Goal: Find contact information: Find contact information

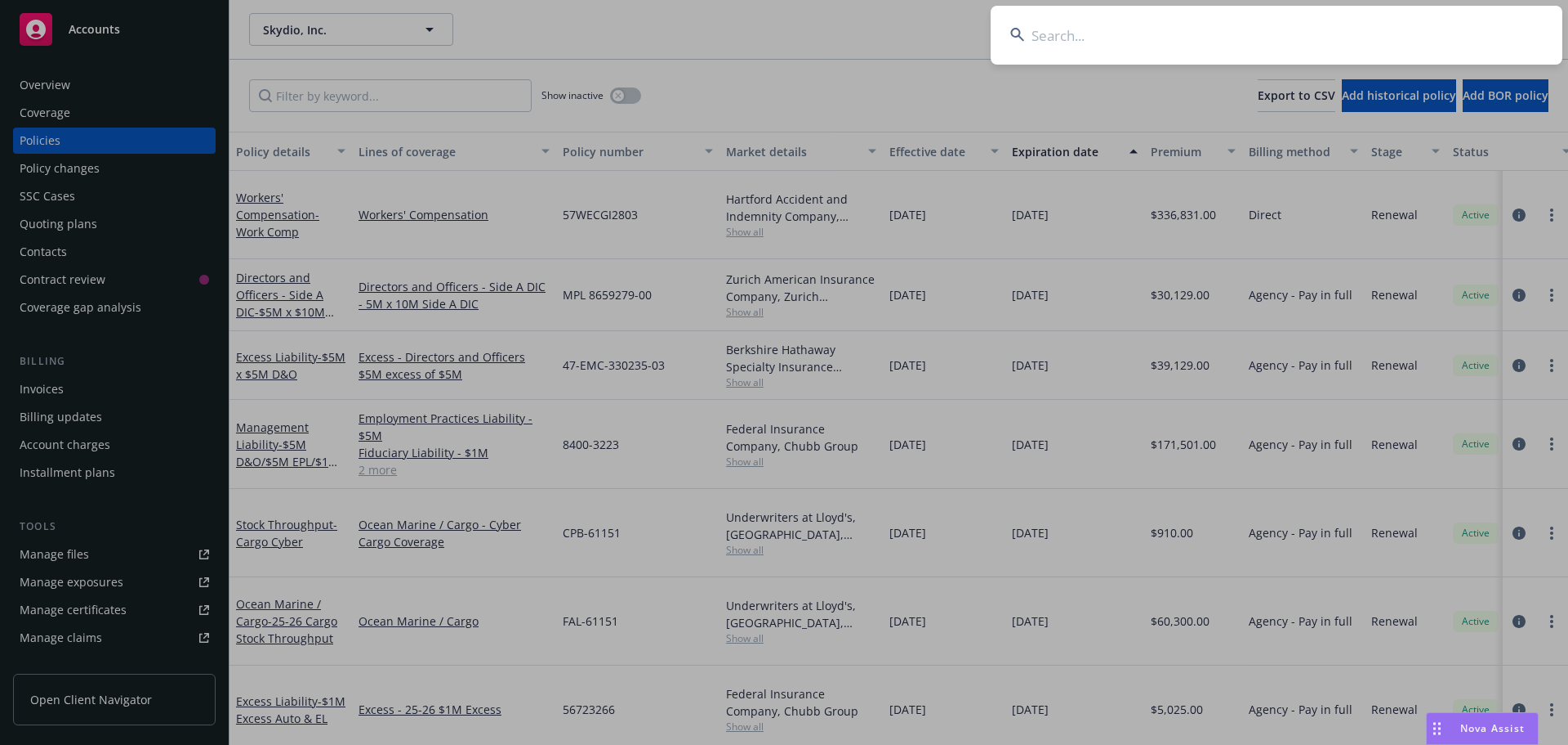
scroll to position [82, 0]
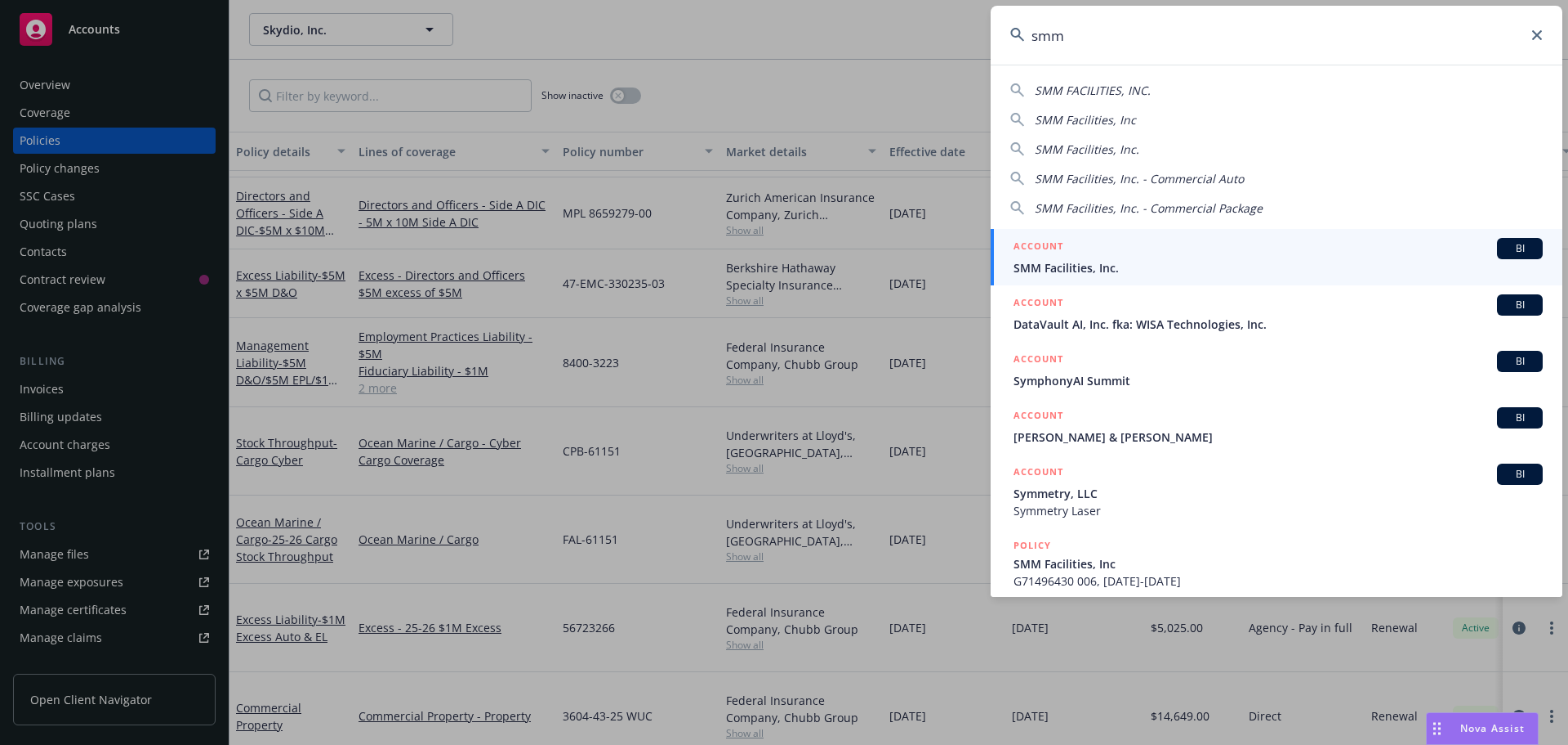
type input "smm"
click at [1150, 246] on div "ACCOUNT BI" at bounding box center [1278, 249] width 530 height 22
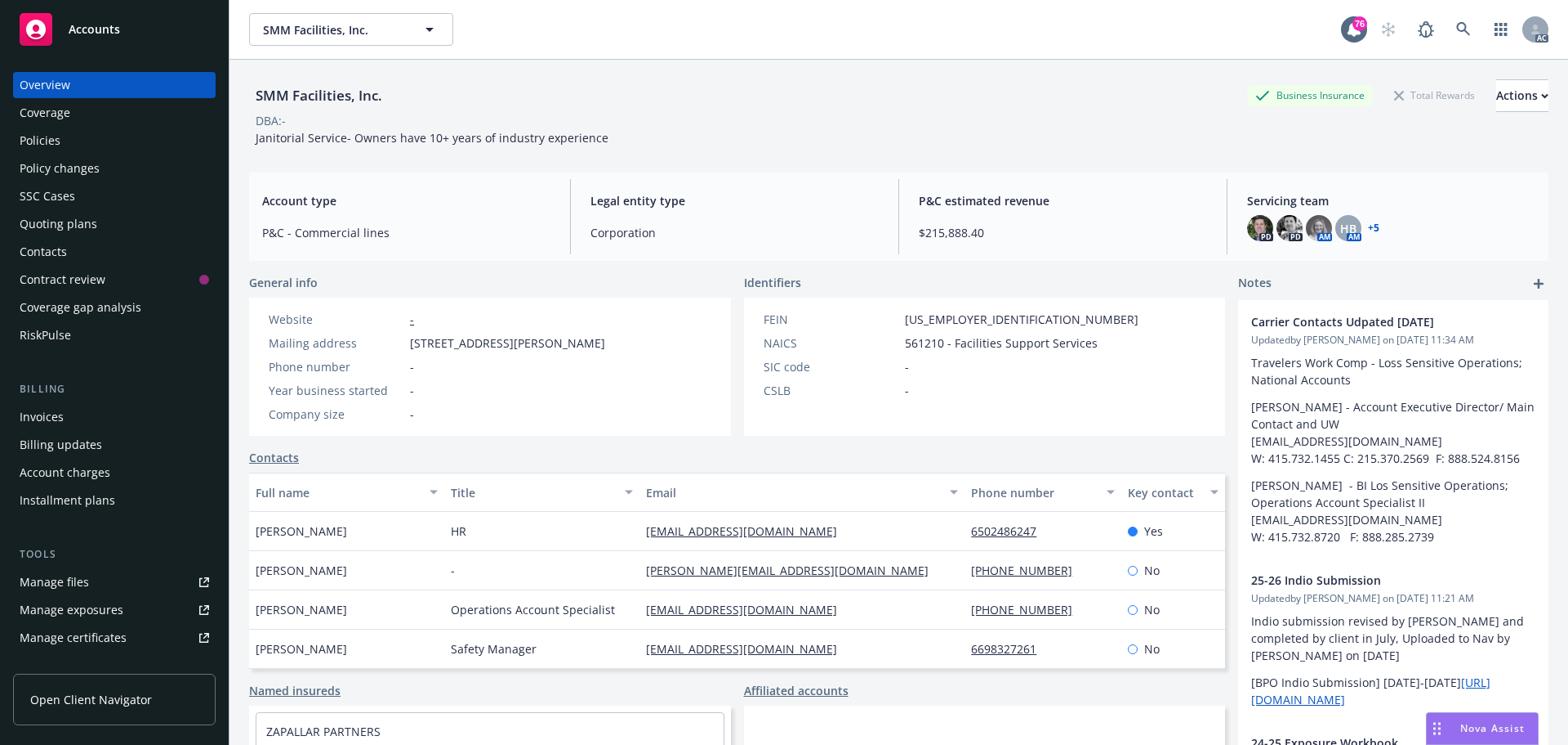
drag, startPoint x: 351, startPoint y: 648, endPoint x: 254, endPoint y: 648, distance: 97.0
click at [254, 648] on div "[PERSON_NAME]" at bounding box center [347, 649] width 196 height 39
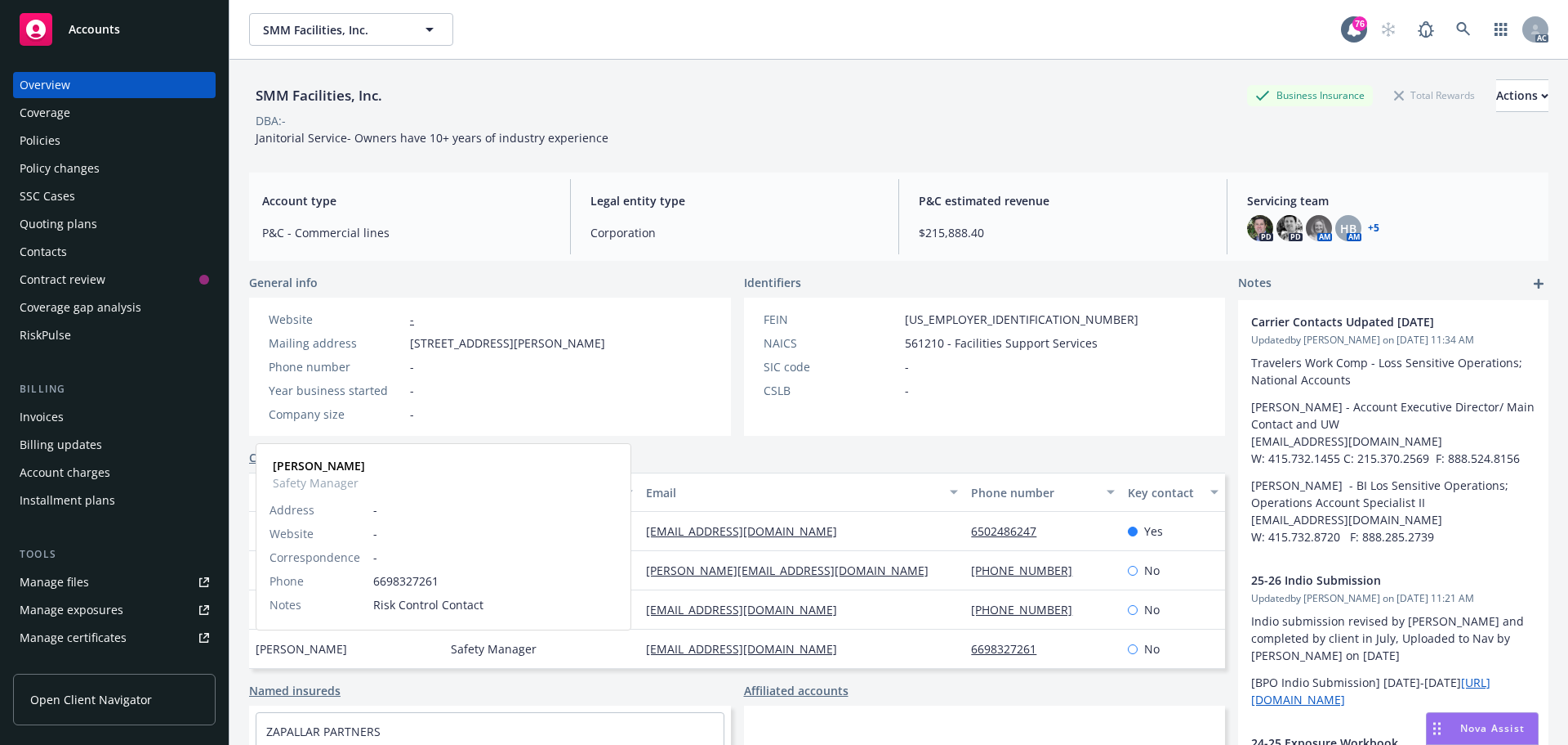
copy span "[PERSON_NAME]"
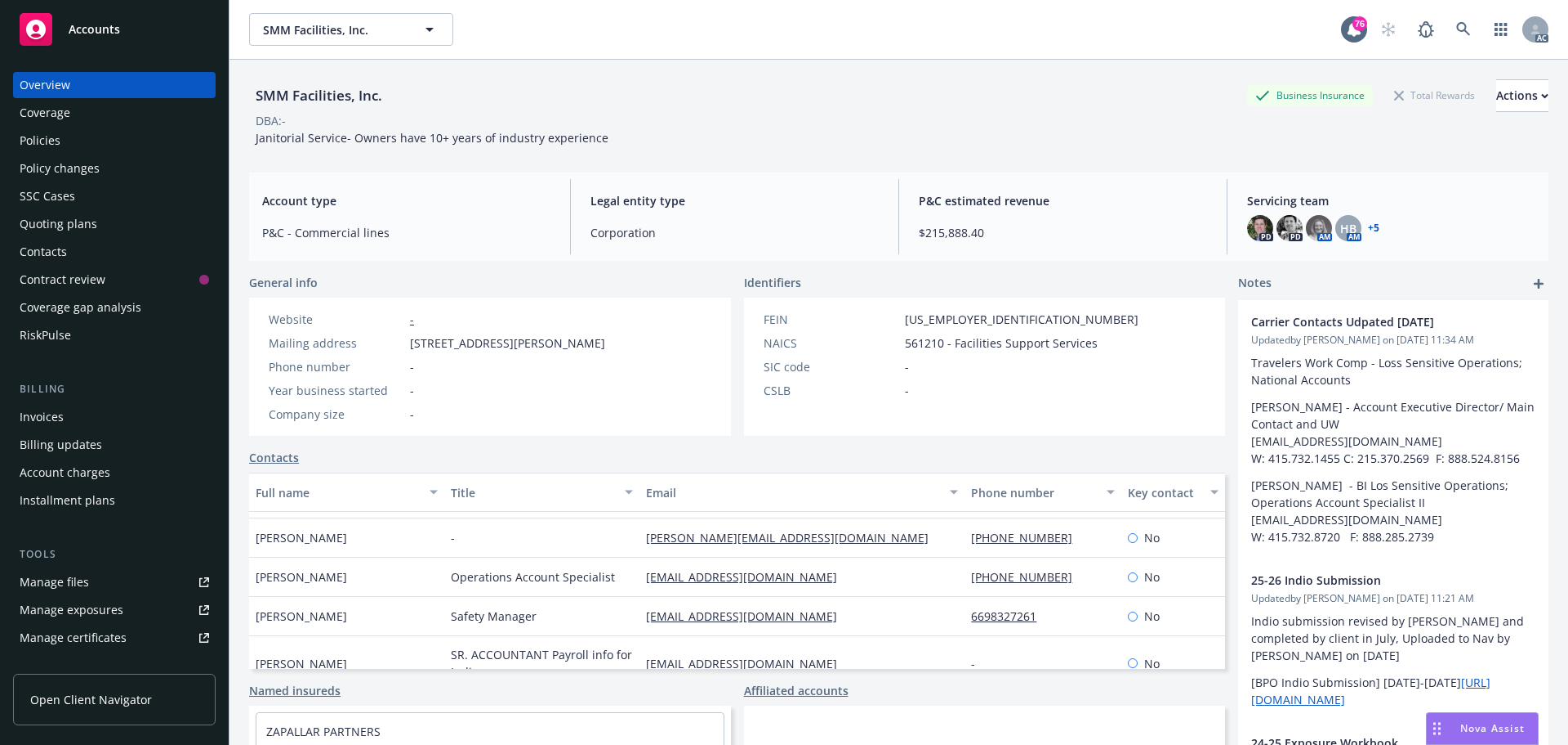
scroll to position [39, 0]
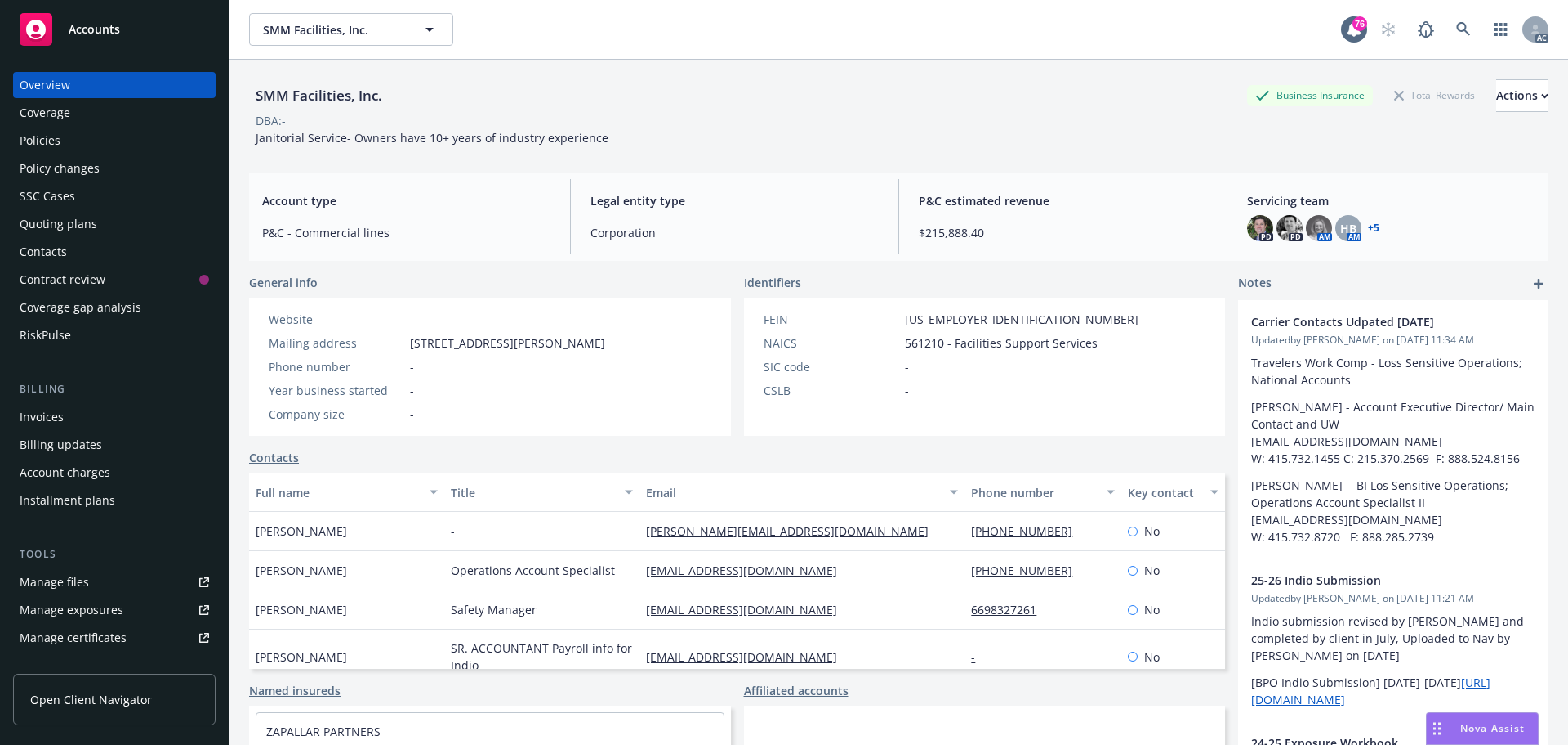
drag, startPoint x: 820, startPoint y: 651, endPoint x: 630, endPoint y: 615, distance: 193.4
click at [640, 615] on div "[EMAIL_ADDRESS][DOMAIN_NAME]" at bounding box center [802, 609] width 325 height 39
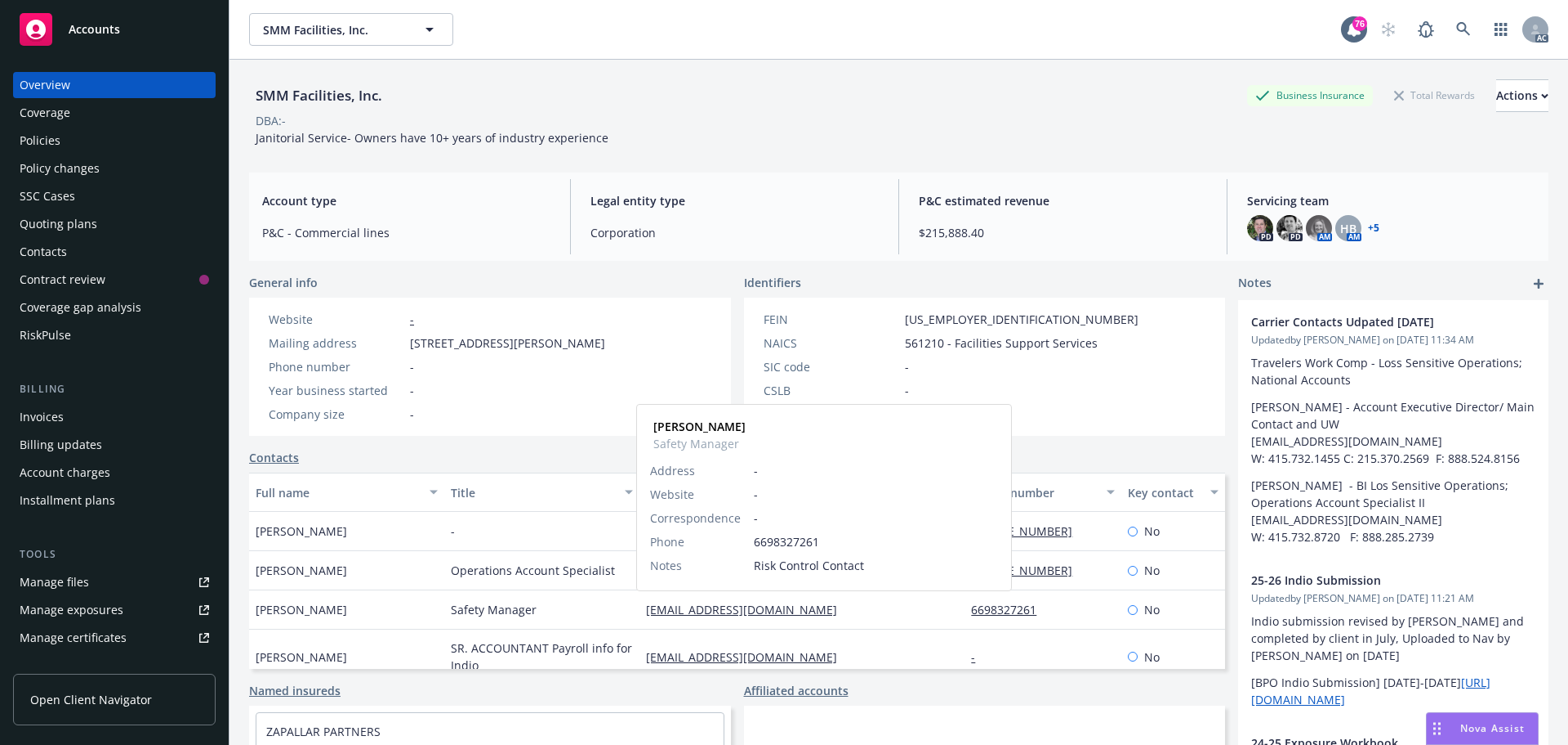
copy link "[EMAIL_ADDRESS][DOMAIN_NAME]"
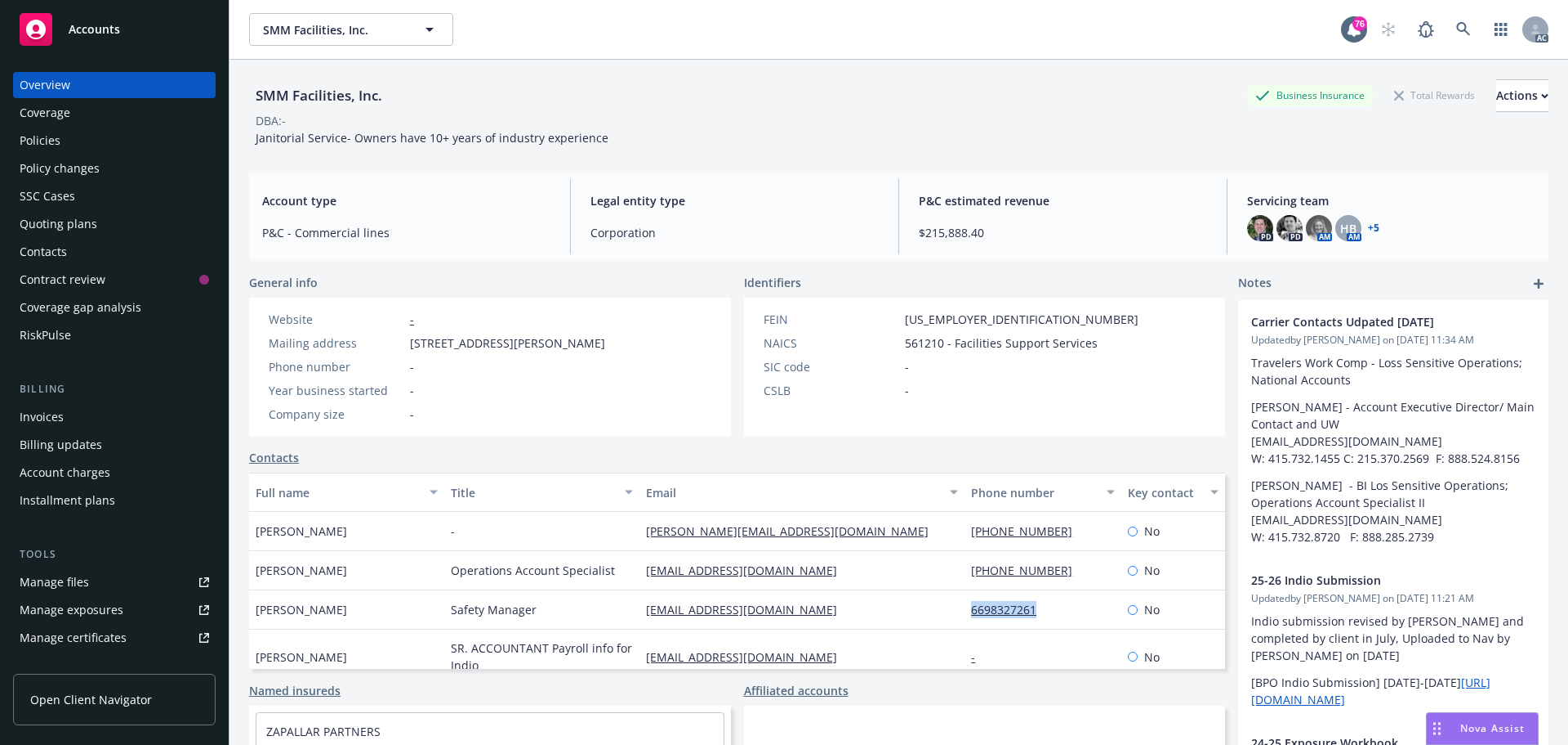
drag, startPoint x: 1048, startPoint y: 614, endPoint x: 950, endPoint y: 614, distance: 98.0
click at [965, 614] on div "6698327261" at bounding box center [1042, 609] width 156 height 39
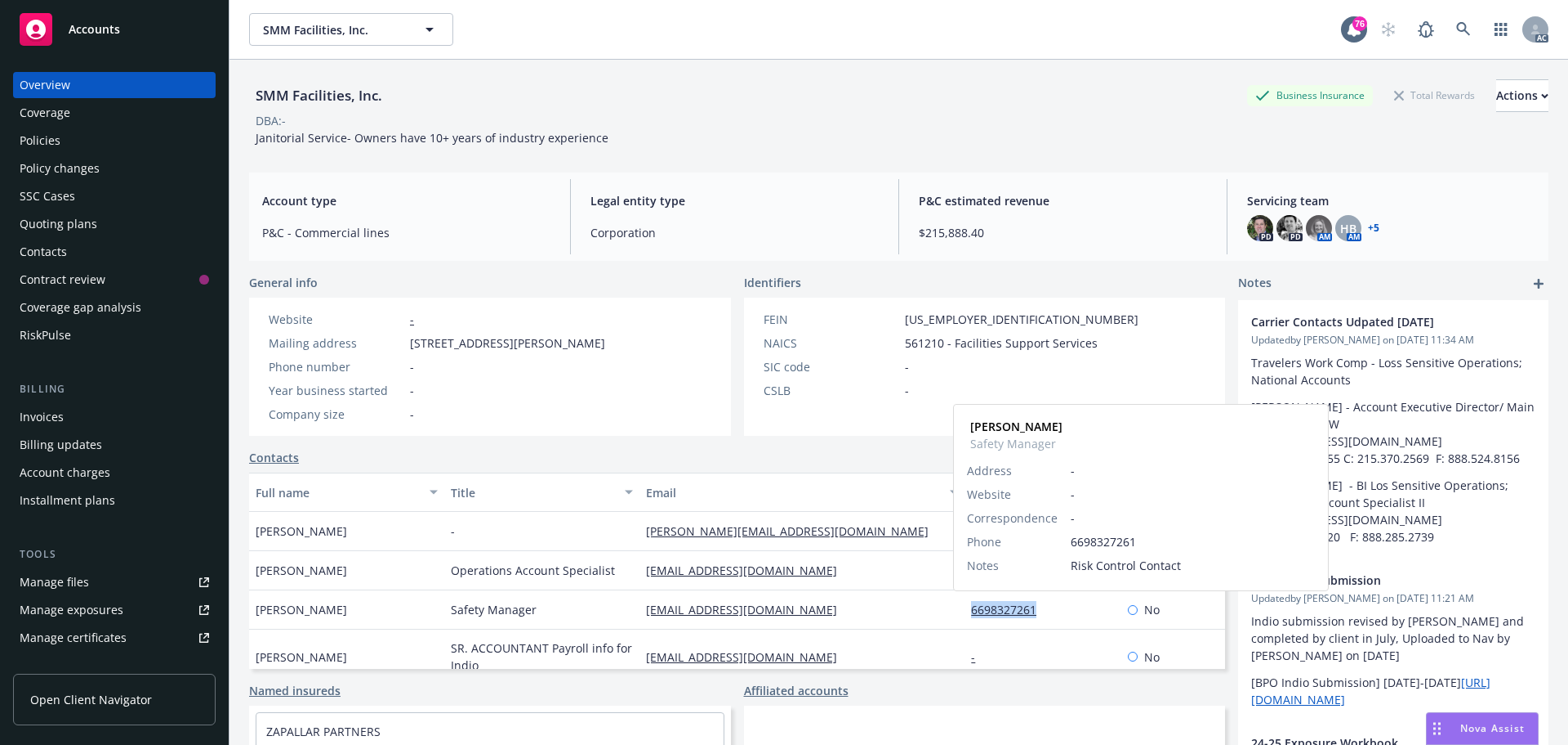
copy link "6698327261"
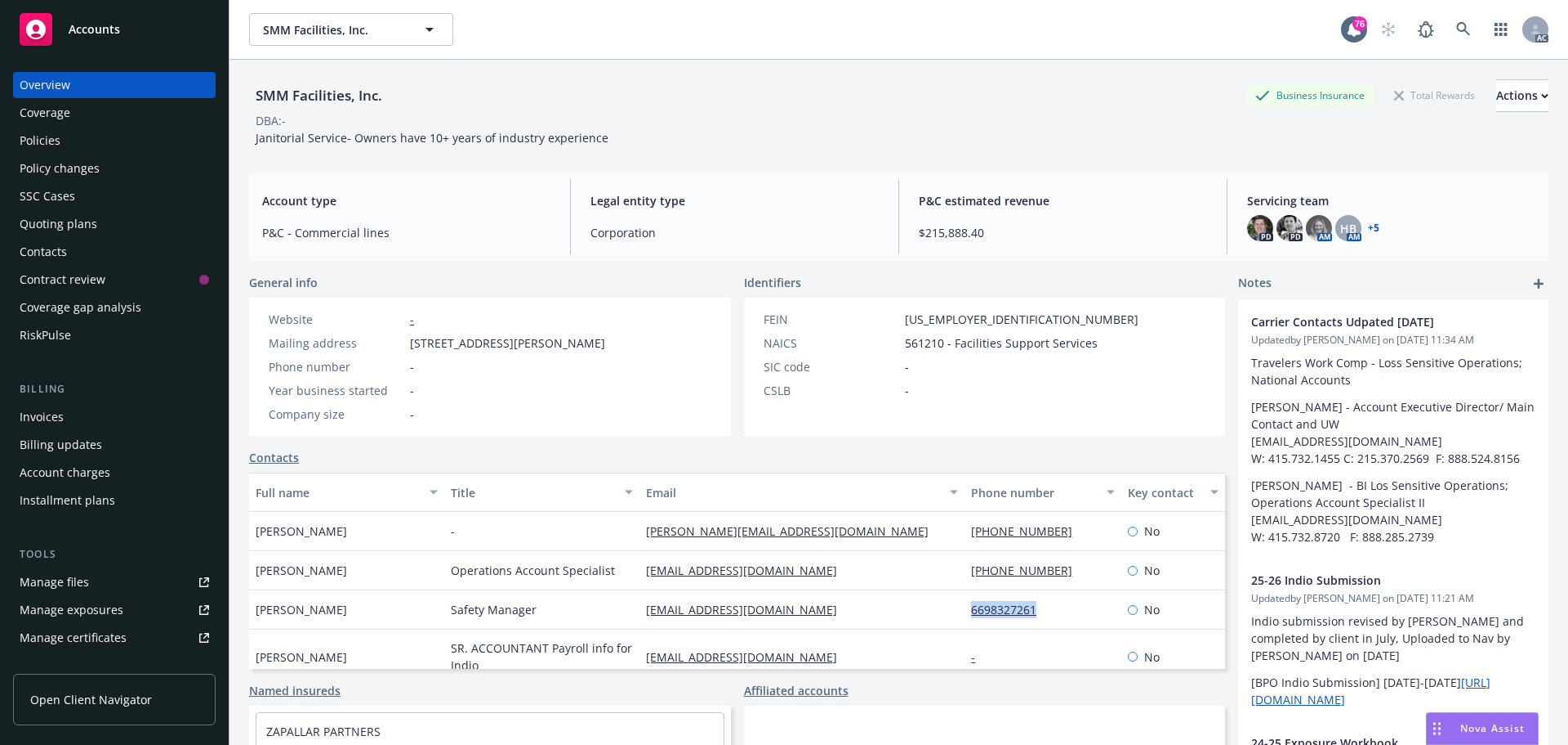
click at [66, 148] on div "Policies" at bounding box center [114, 141] width 190 height 27
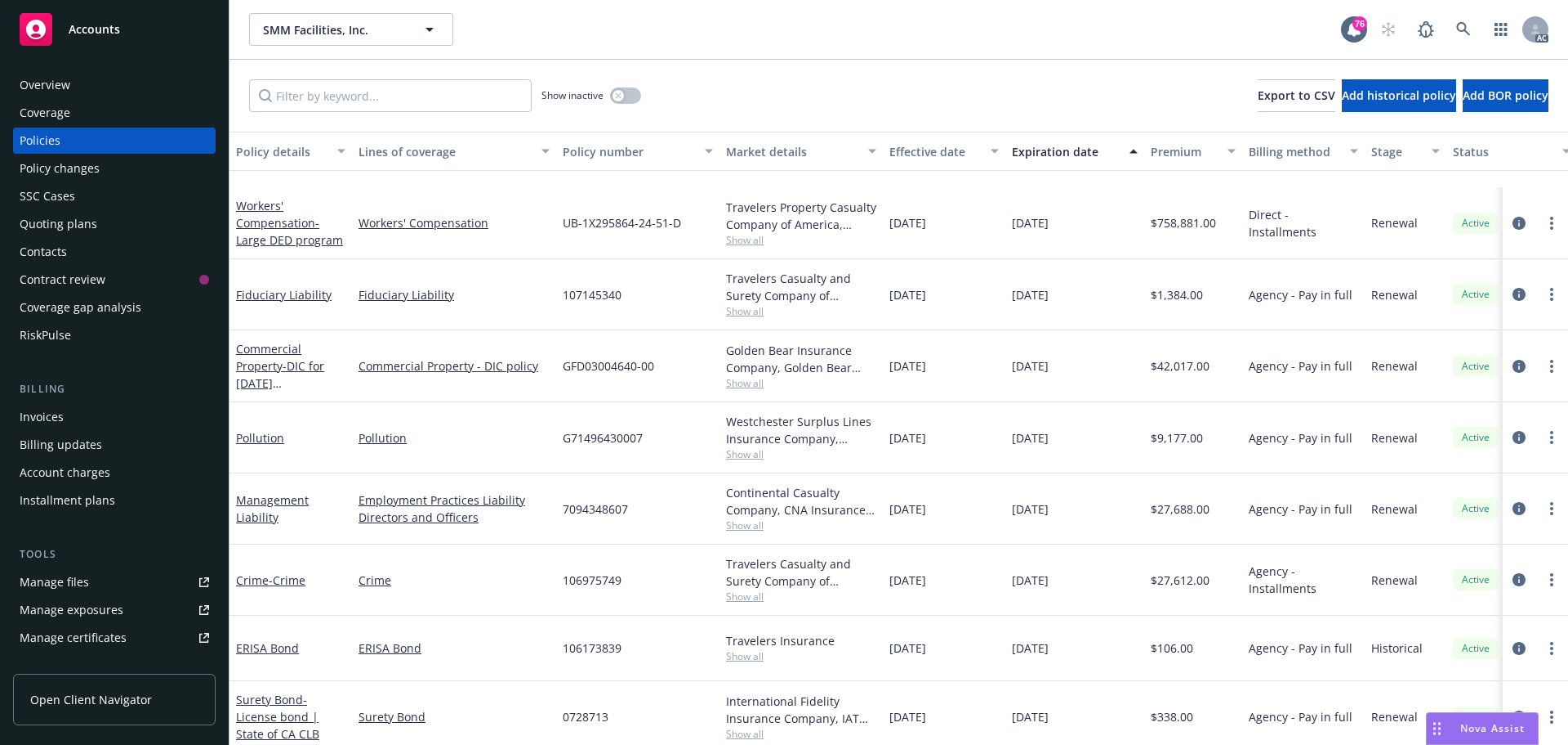
scroll to position [337, 0]
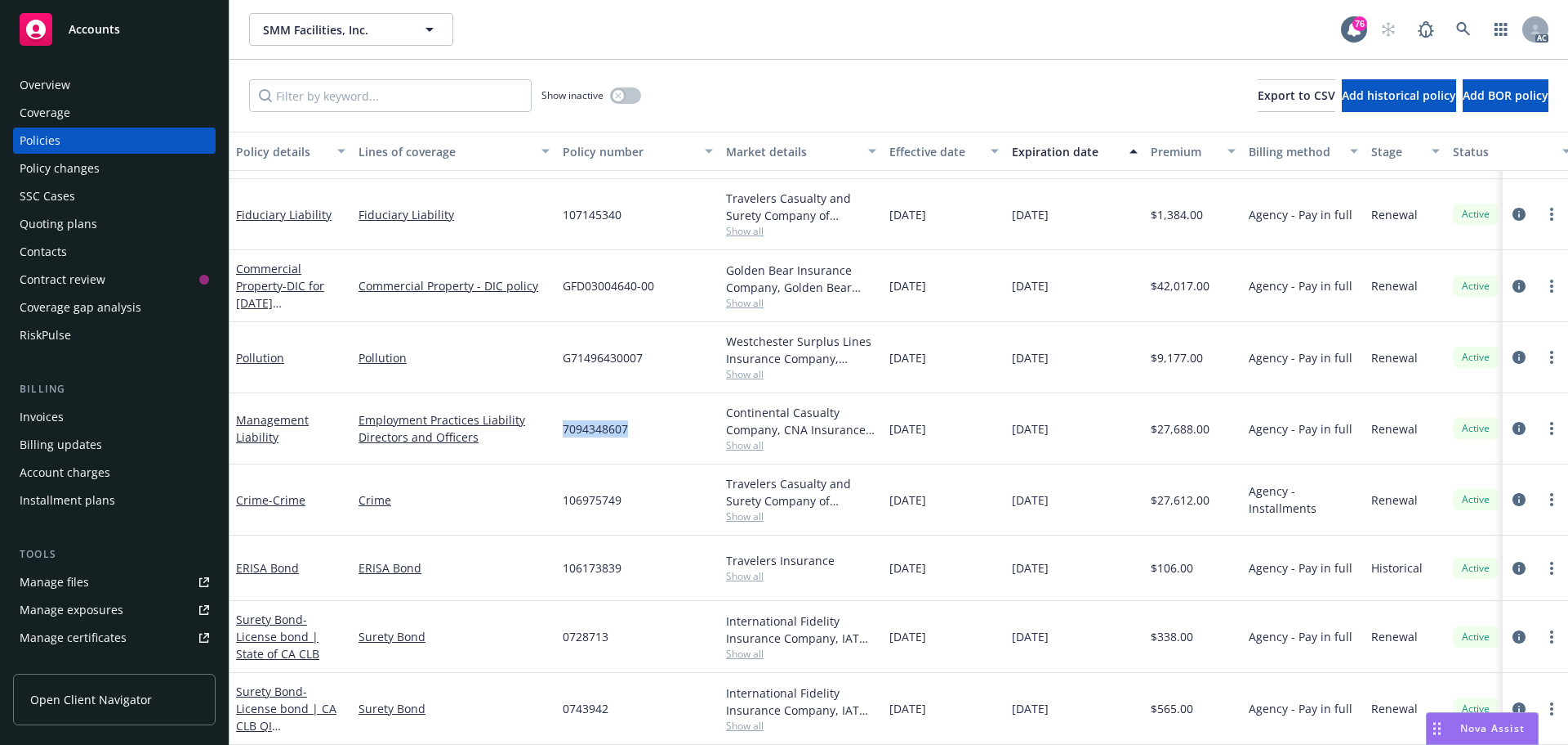
drag, startPoint x: 632, startPoint y: 411, endPoint x: 560, endPoint y: 412, distance: 72.0
click at [560, 412] on div "7094348607" at bounding box center [638, 429] width 163 height 71
copy span "7094348607"
click at [754, 438] on span "Show all" at bounding box center [801, 445] width 150 height 14
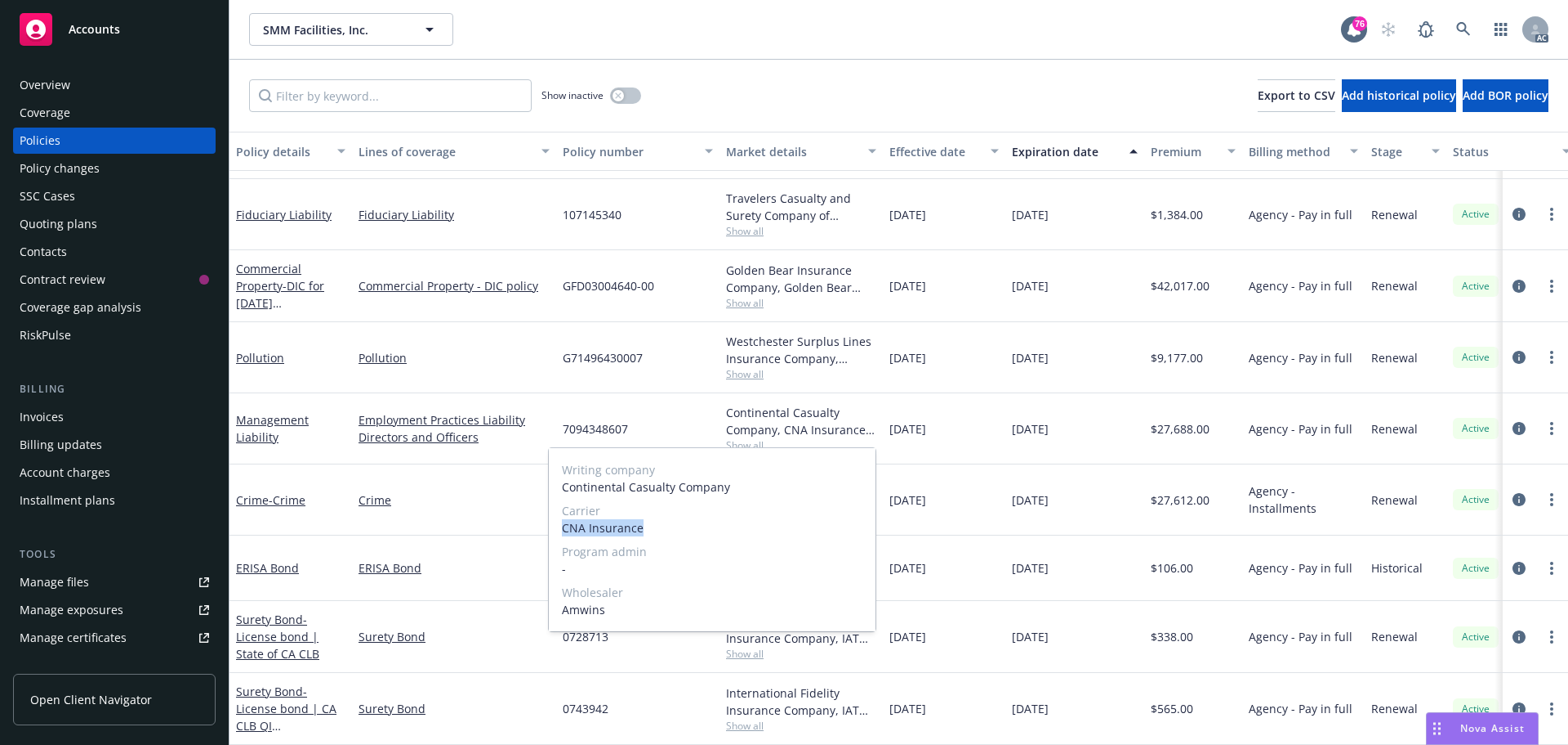
drag, startPoint x: 655, startPoint y: 531, endPoint x: 564, endPoint y: 531, distance: 91.0
click at [564, 531] on span "CNA Insurance" at bounding box center [712, 527] width 301 height 17
copy span "CNA Insurance"
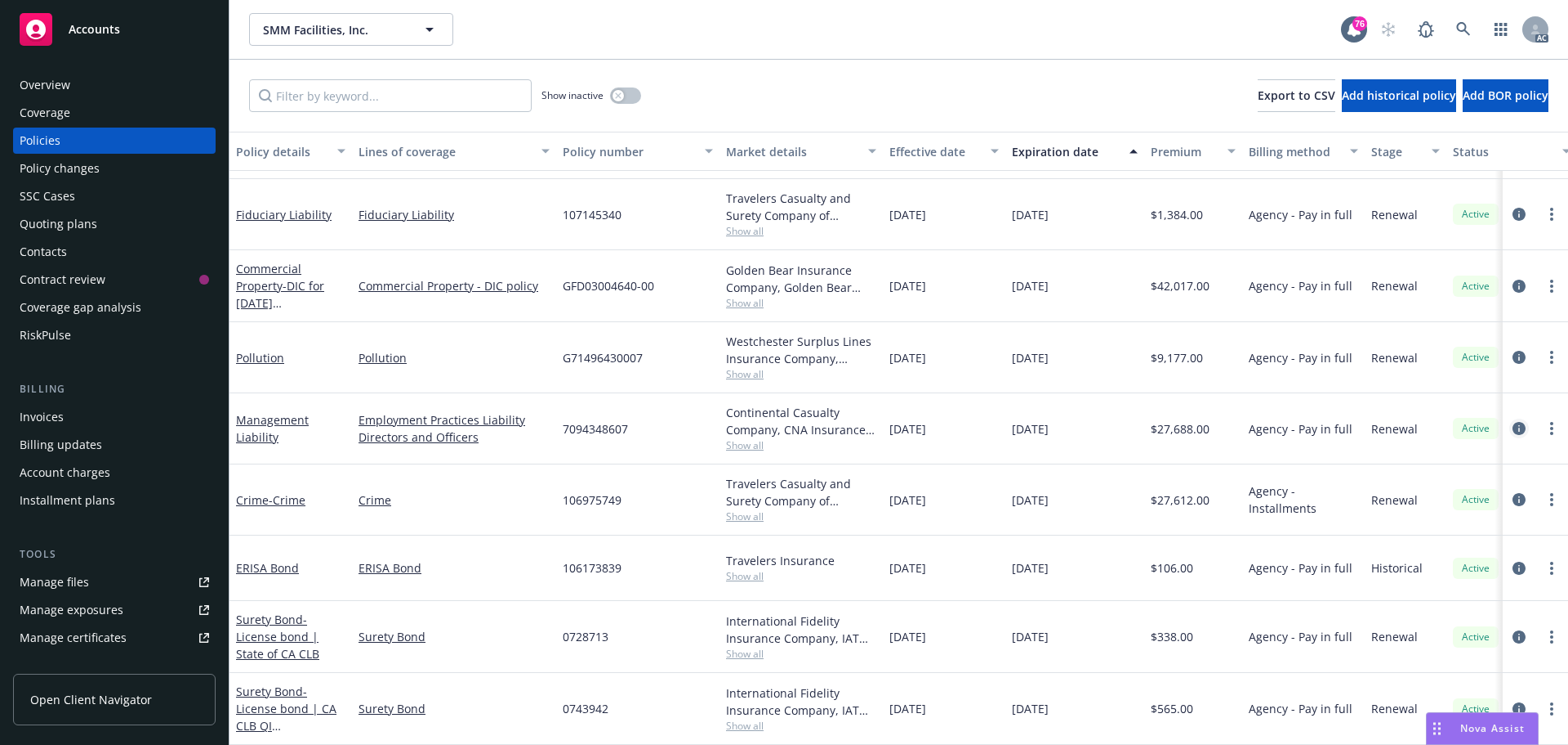
click at [1513, 422] on icon "circleInformation" at bounding box center [1519, 428] width 13 height 13
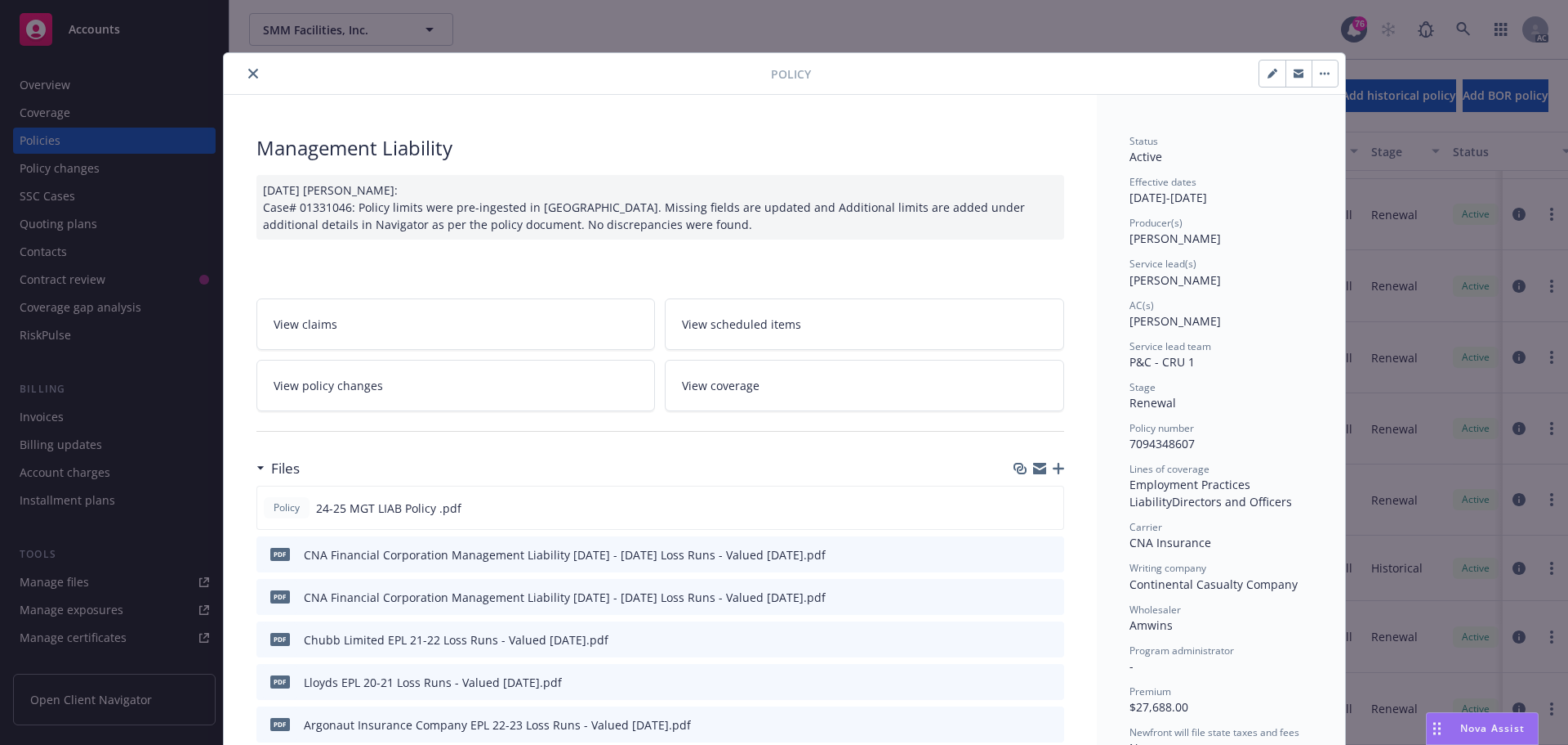
click at [249, 74] on icon "close" at bounding box center [253, 74] width 10 height 10
